Goal: Find specific page/section

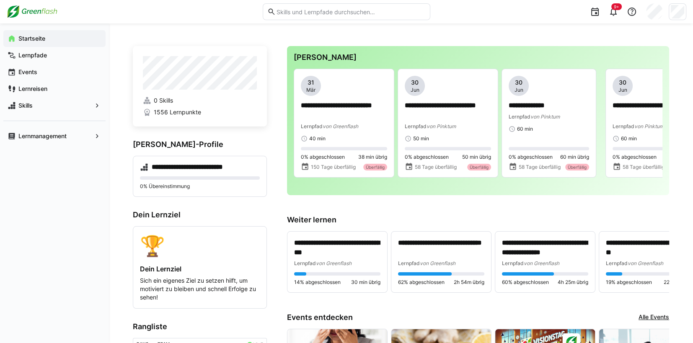
click at [308, 13] on input "text" at bounding box center [351, 12] width 150 height 8
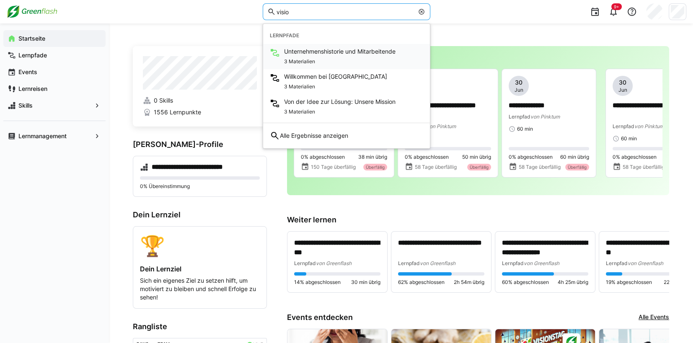
type input "visio"
click at [306, 52] on span "Unternehmenshistorie und Mitarbeitende" at bounding box center [339, 51] width 111 height 8
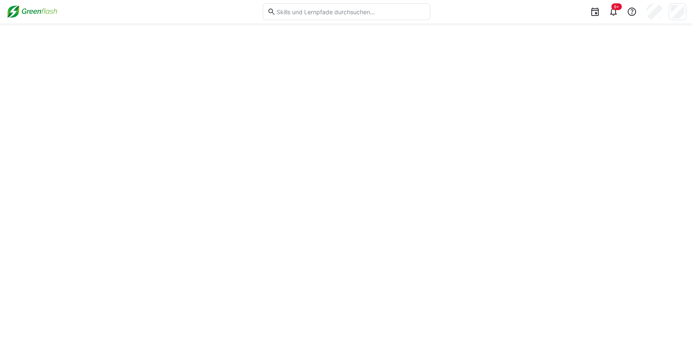
click at [308, 15] on input "text" at bounding box center [351, 12] width 150 height 8
click at [308, 12] on input "text" at bounding box center [351, 12] width 150 height 8
type input "i"
type input "visio"
